Goal: Task Accomplishment & Management: Manage account settings

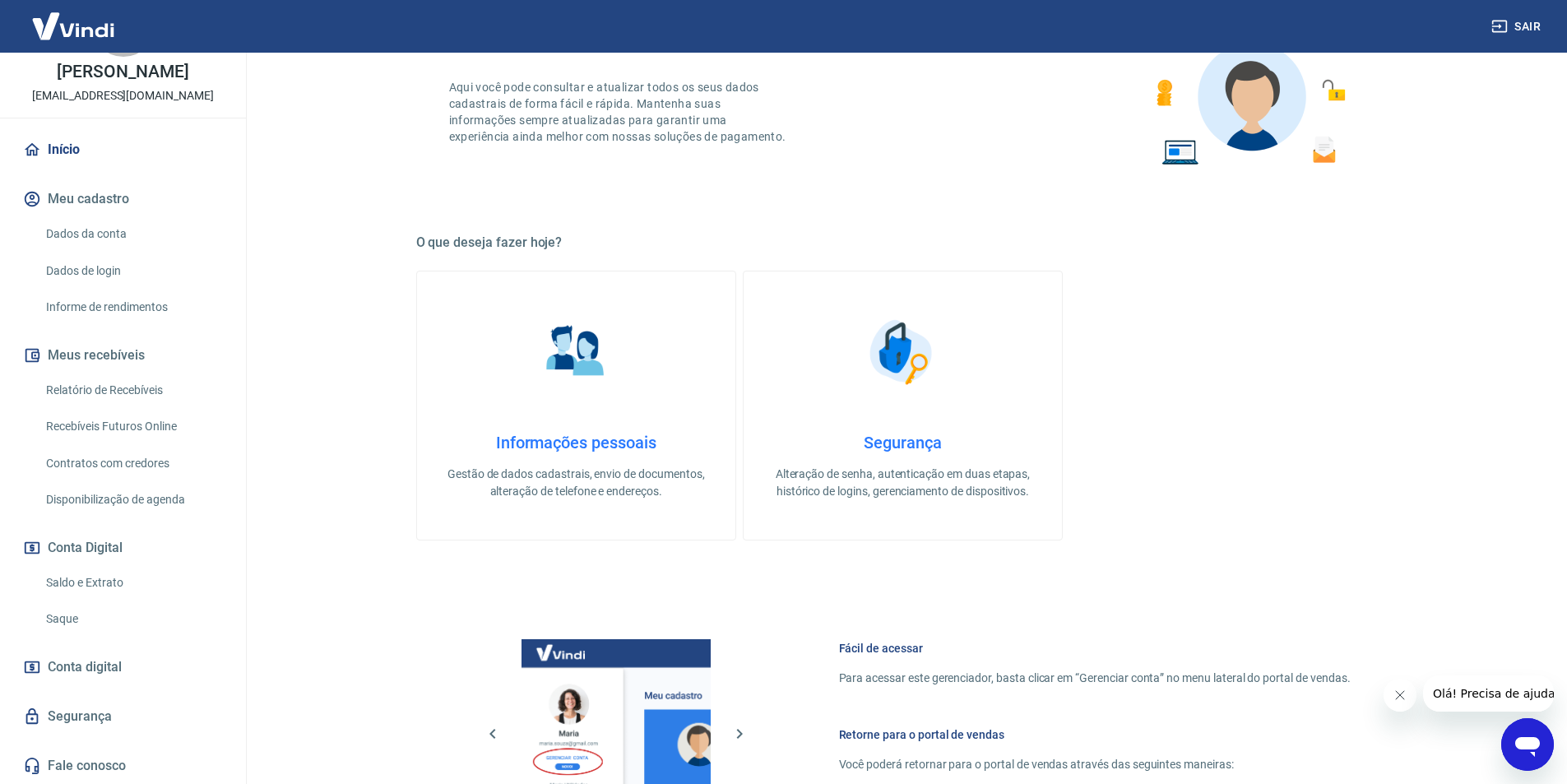
scroll to position [411, 0]
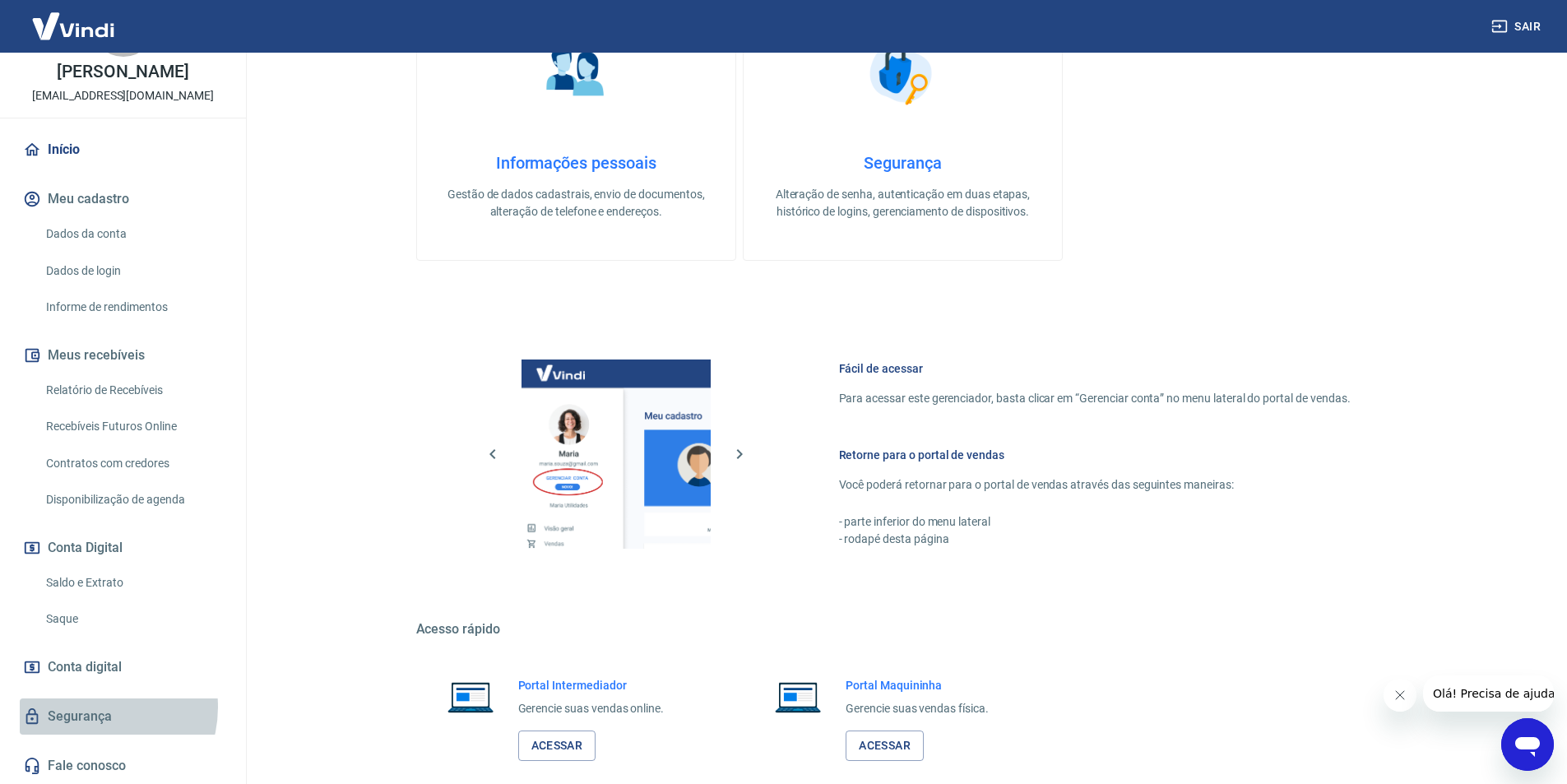
click at [91, 707] on link "Segurança" at bounding box center [123, 715] width 207 height 36
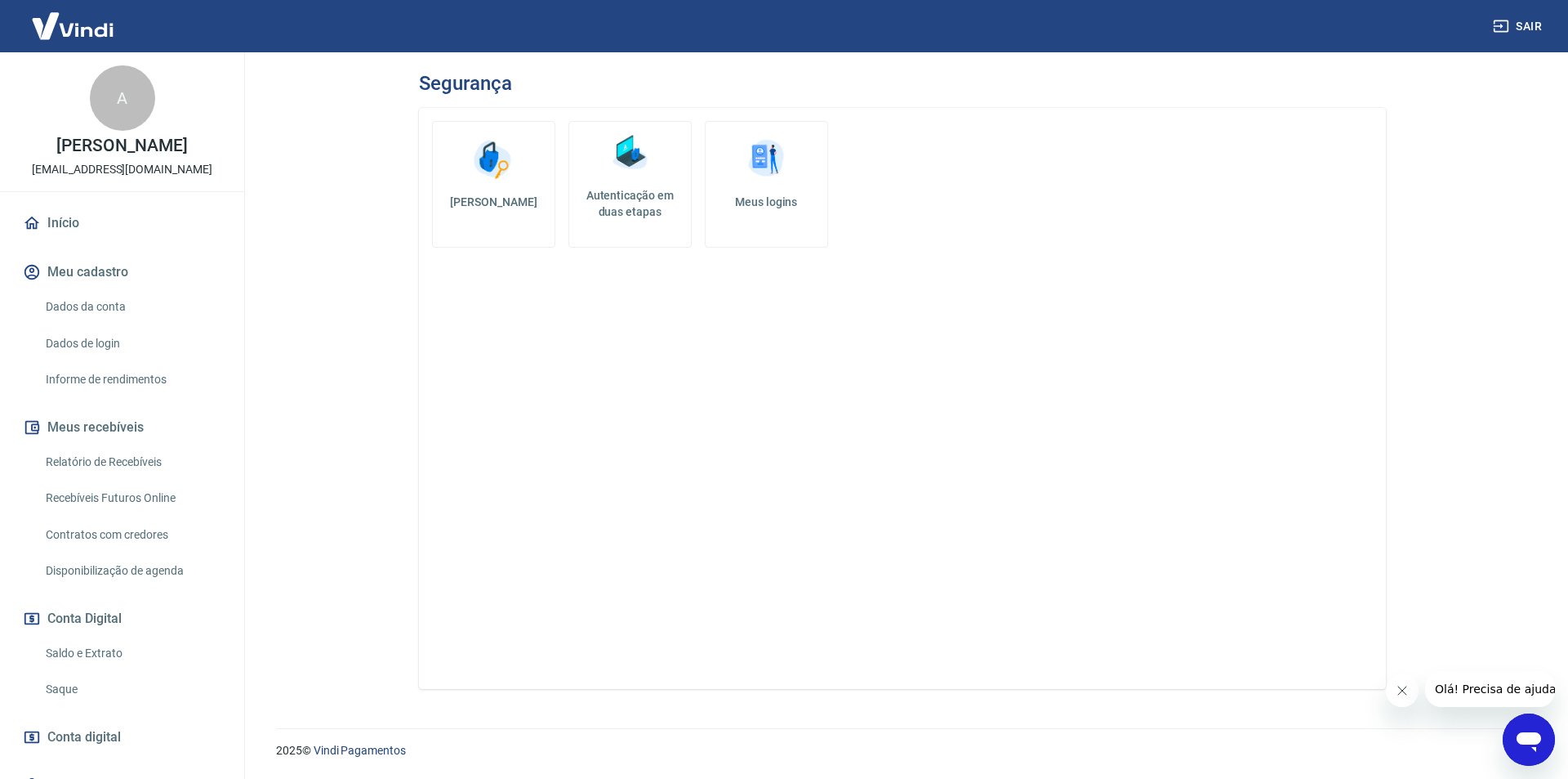
click at [60, 238] on link "Início" at bounding box center [122, 223] width 205 height 36
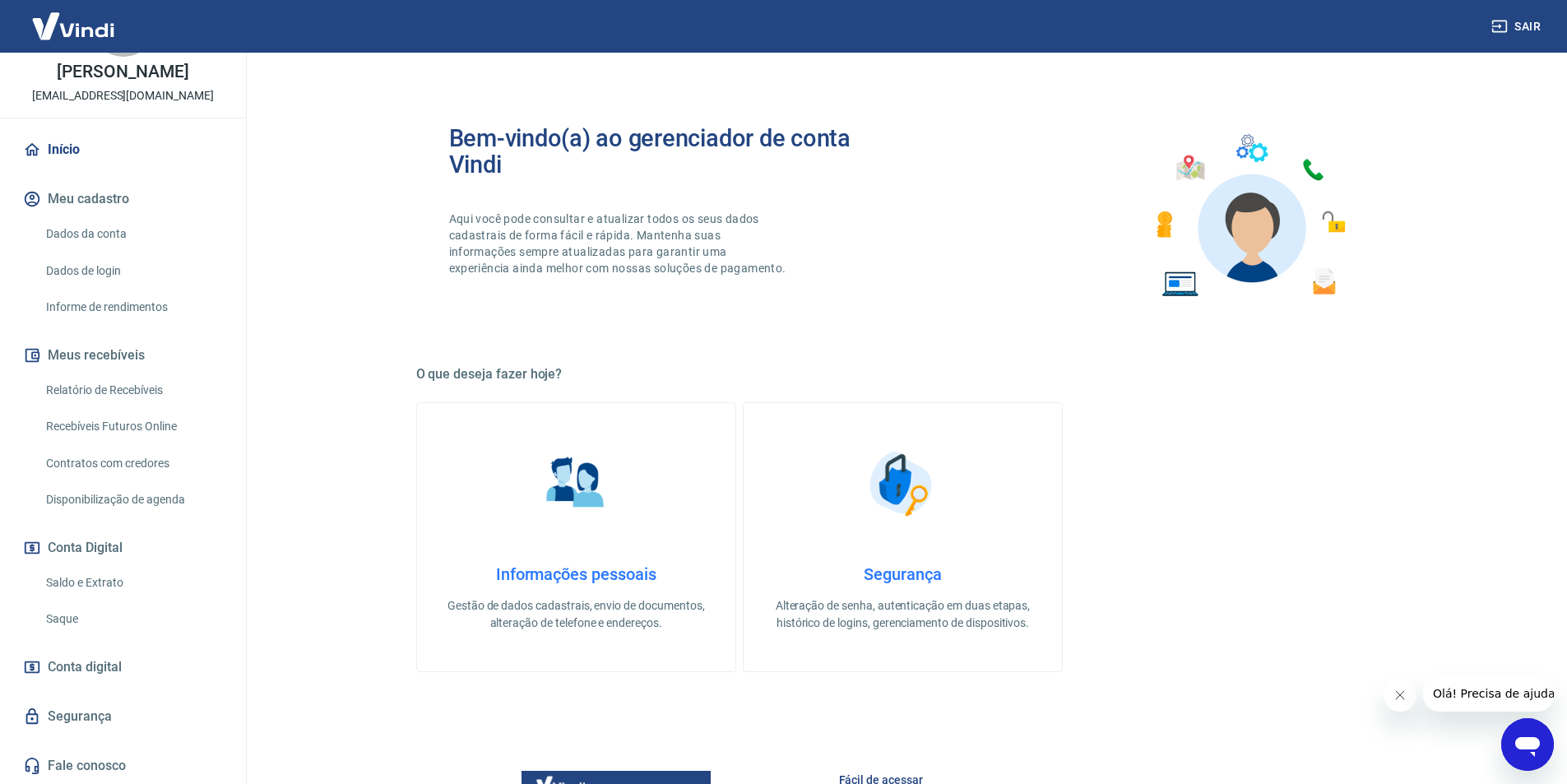
scroll to position [92, 0]
click at [102, 576] on link "Saldo e Extrato" at bounding box center [133, 582] width 187 height 34
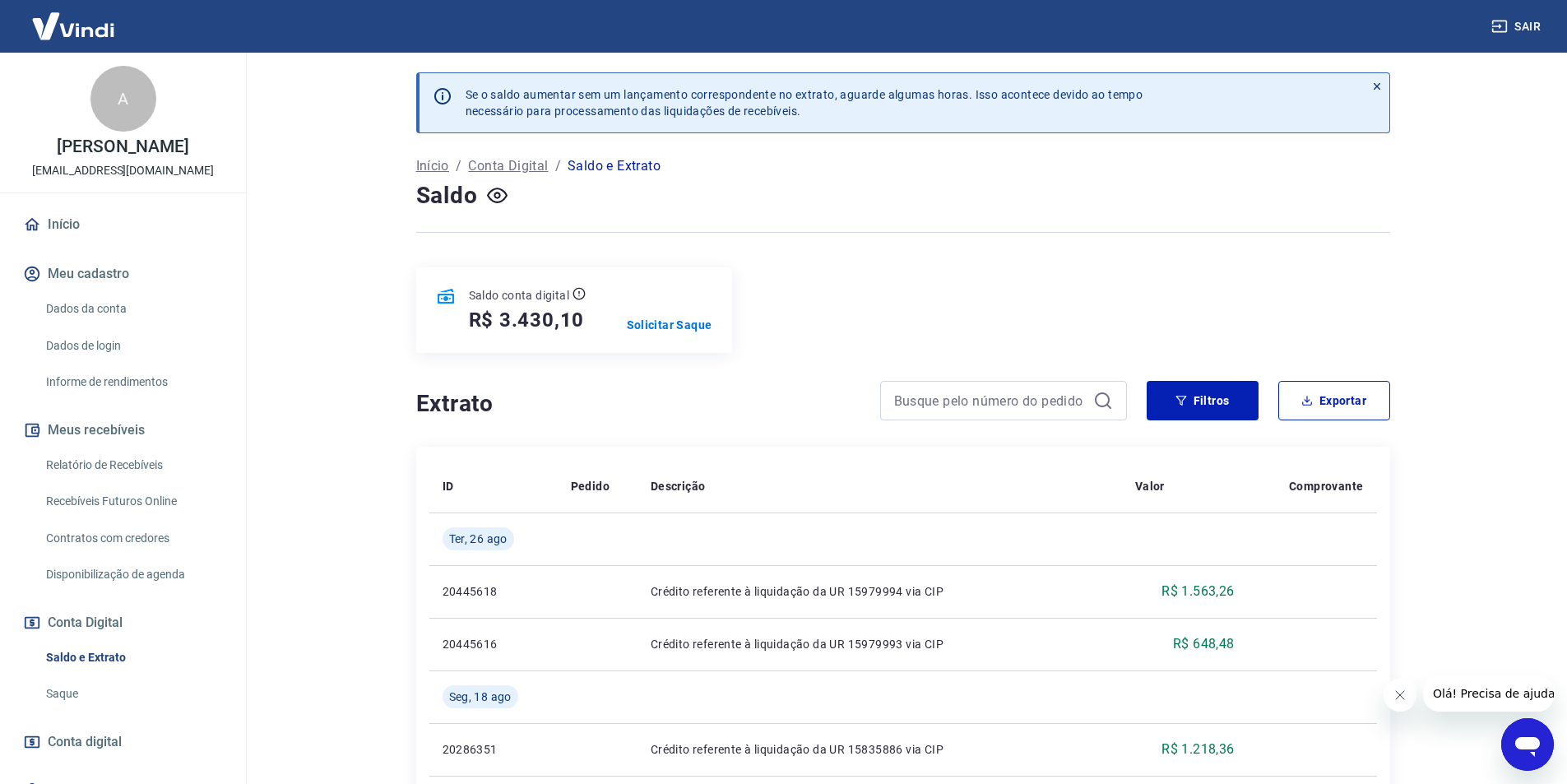
click at [87, 18] on img at bounding box center [73, 26] width 107 height 50
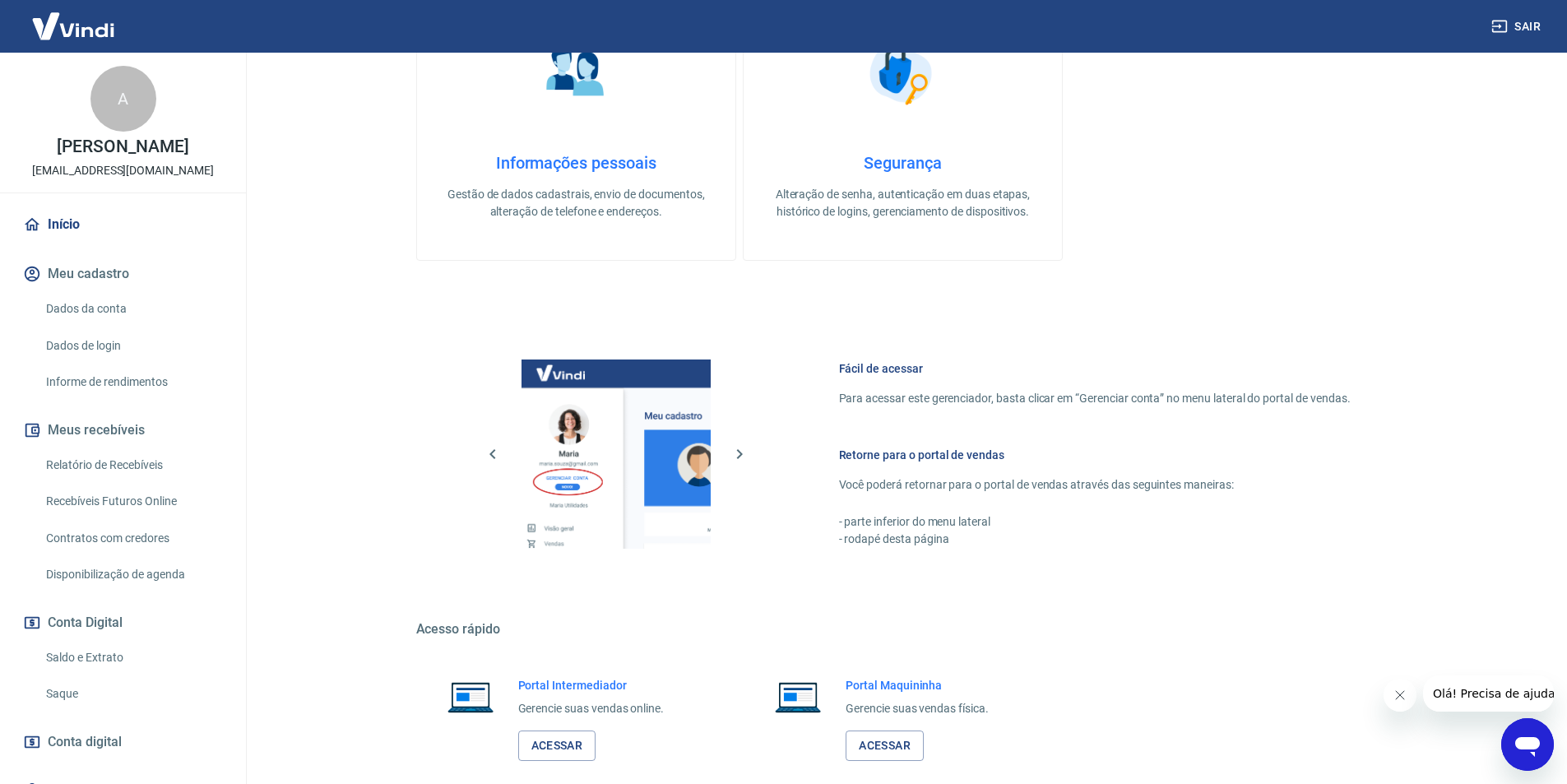
scroll to position [498, 0]
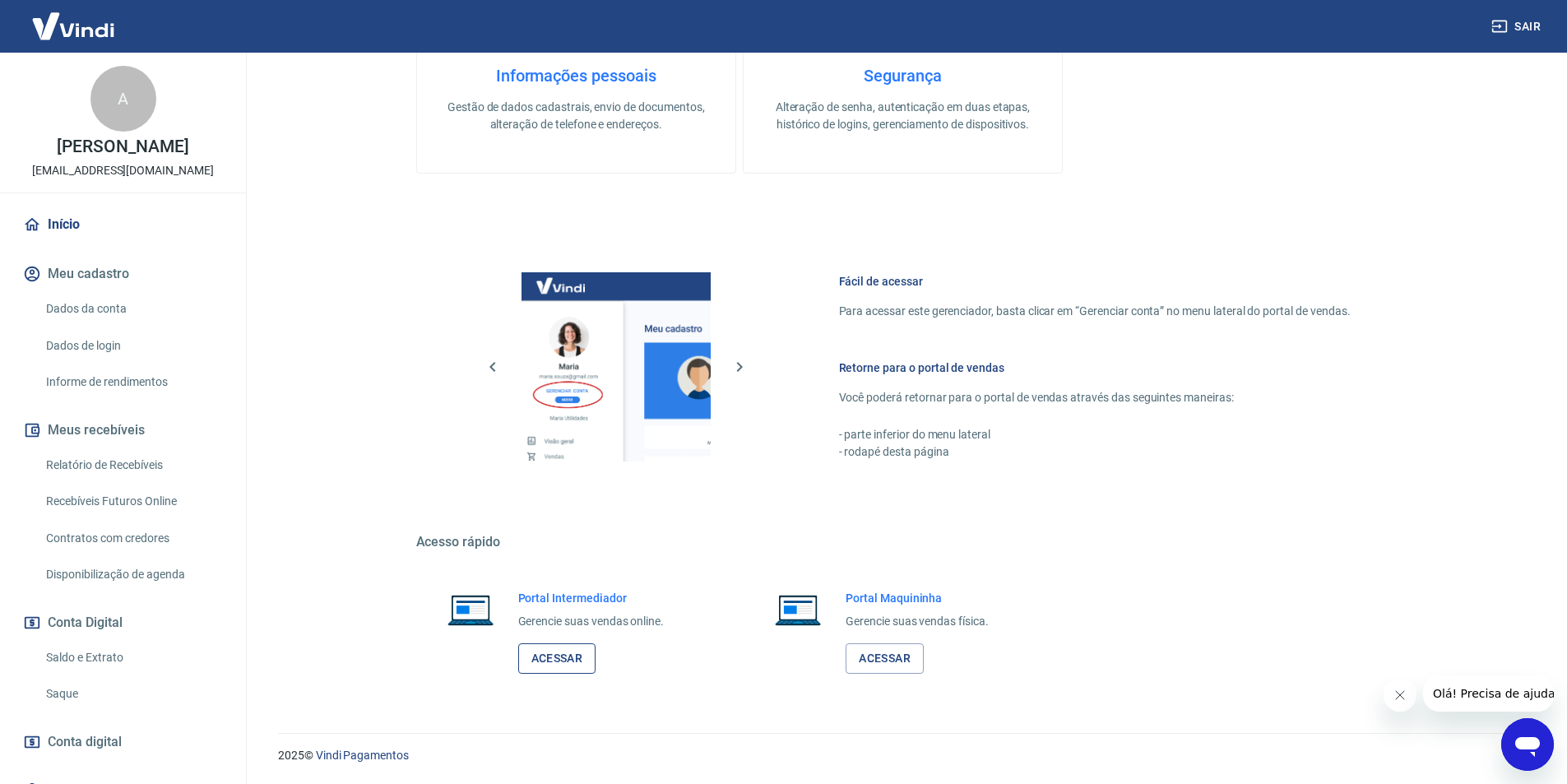
click at [574, 656] on link "Acessar" at bounding box center [557, 657] width 78 height 30
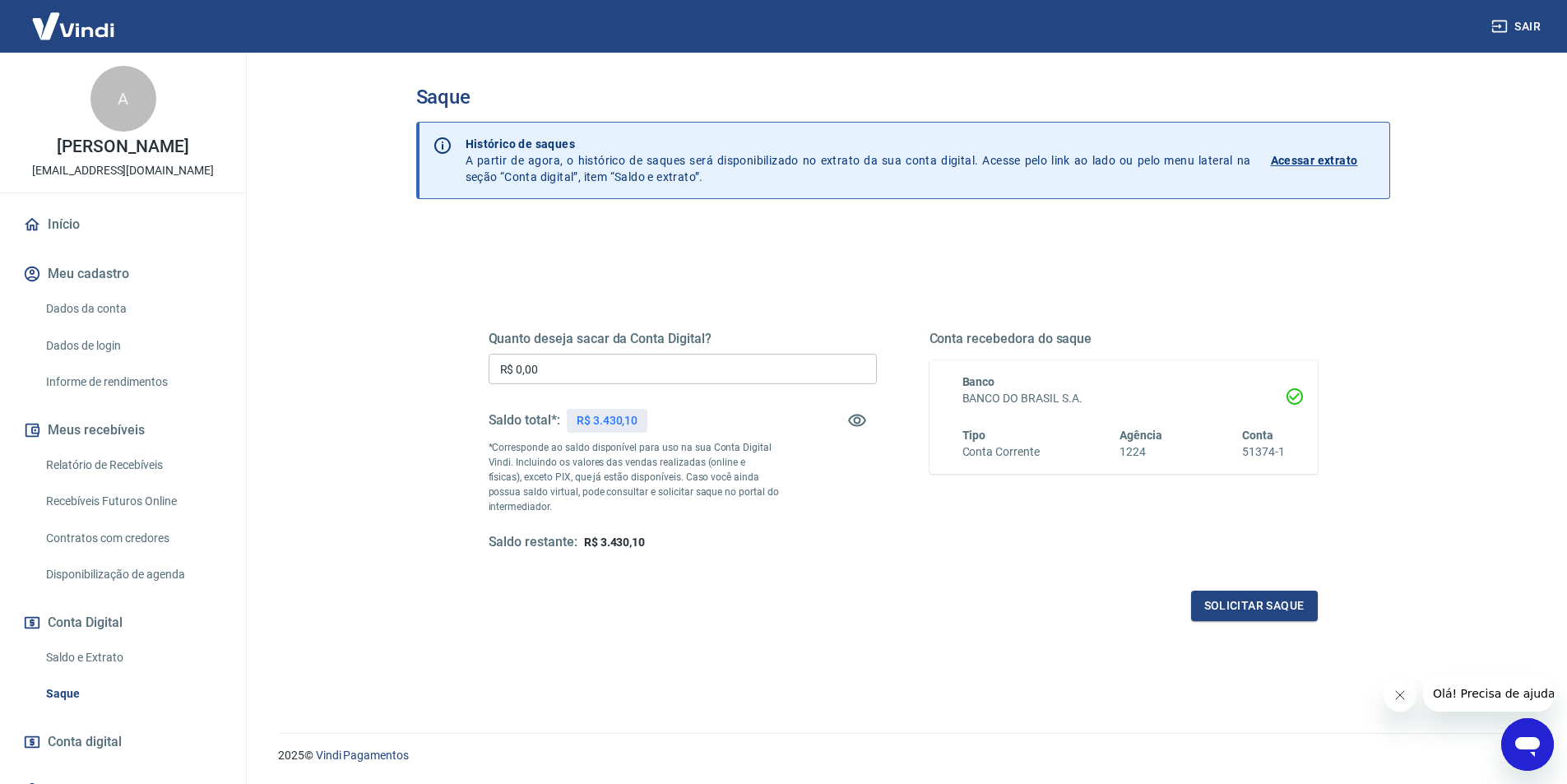
click at [85, 27] on img at bounding box center [73, 26] width 107 height 50
